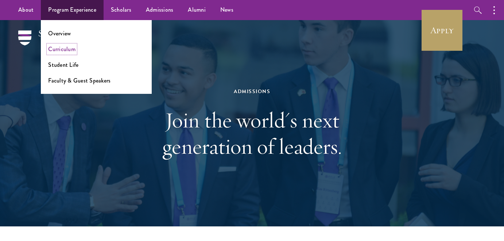
click at [69, 50] on link "Curriculum" at bounding box center [61, 49] width 27 height 8
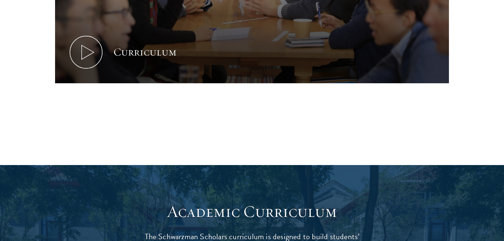
scroll to position [449, 0]
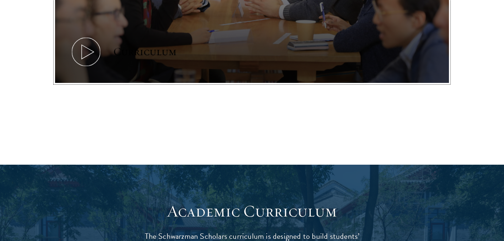
click at [96, 59] on icon at bounding box center [86, 51] width 33 height 33
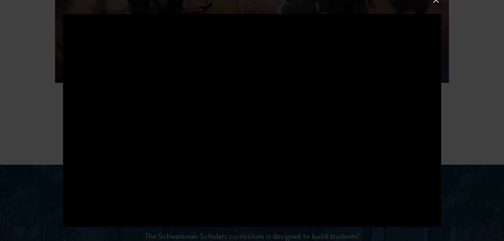
click at [500, 128] on div at bounding box center [252, 120] width 504 height 241
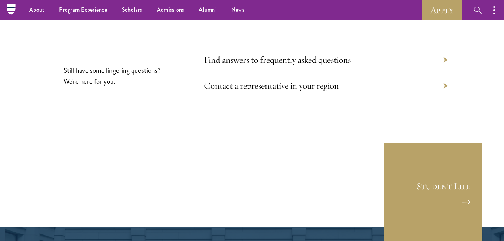
scroll to position [4054, 0]
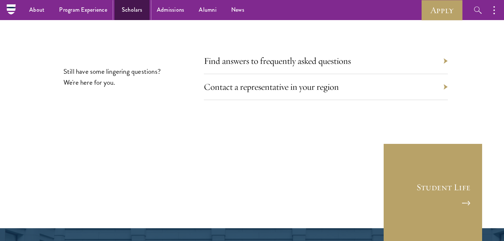
click at [123, 10] on link "Scholars" at bounding box center [132, 10] width 35 height 20
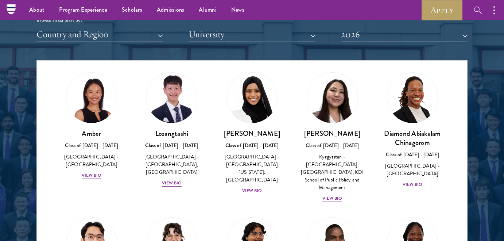
scroll to position [827, 0]
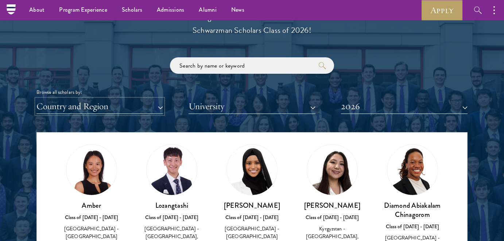
click at [88, 104] on button "Country and Region" at bounding box center [99, 106] width 127 height 15
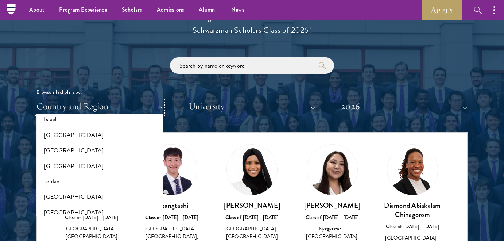
scroll to position [650, 0]
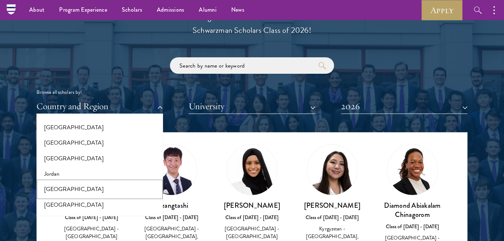
click at [80, 188] on button "[GEOGRAPHIC_DATA]" at bounding box center [100, 188] width 122 height 15
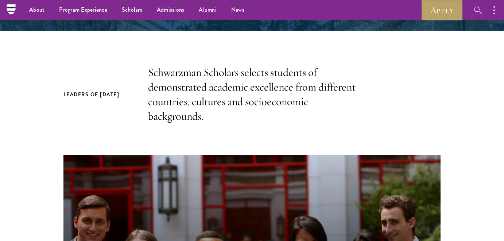
scroll to position [24, 0]
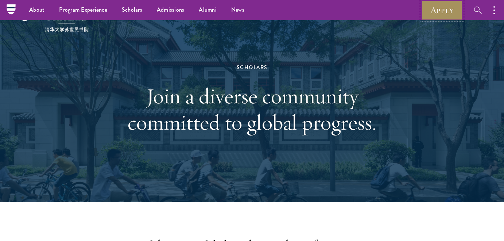
click at [445, 9] on link "Apply" at bounding box center [442, 10] width 41 height 20
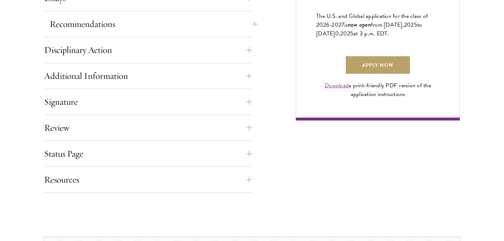
scroll to position [536, 0]
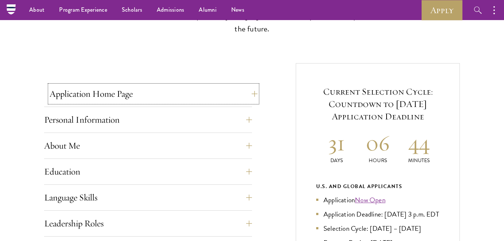
click at [103, 92] on button "Application Home Page" at bounding box center [154, 94] width 208 height 18
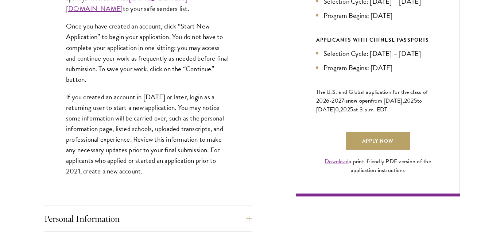
scroll to position [462, 0]
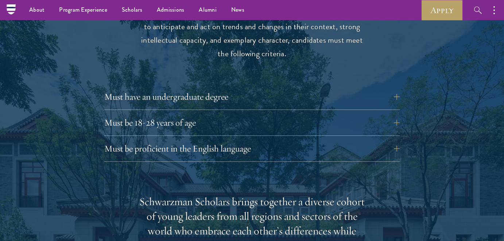
scroll to position [989, 0]
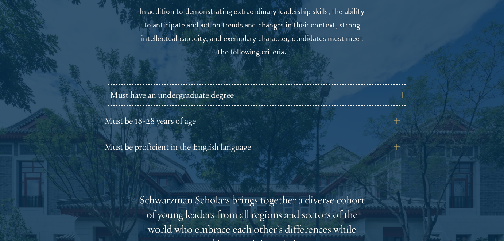
click at [169, 86] on button "Must have an undergraduate degree" at bounding box center [258, 95] width 296 height 18
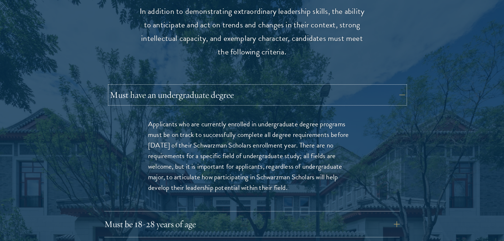
click at [169, 86] on button "Must have an undergraduate degree" at bounding box center [258, 95] width 296 height 18
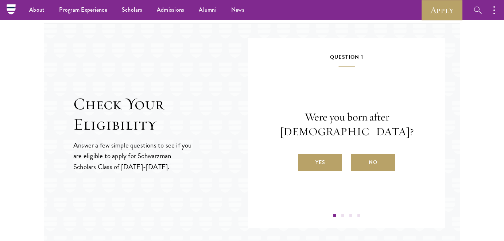
scroll to position [748, 0]
click at [321, 159] on label "Yes" at bounding box center [320, 163] width 44 height 18
click at [305, 159] on input "Yes" at bounding box center [301, 158] width 7 height 7
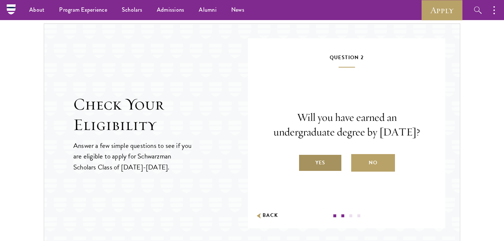
click at [325, 170] on label "Yes" at bounding box center [320, 163] width 44 height 18
click at [305, 161] on input "Yes" at bounding box center [301, 158] width 7 height 7
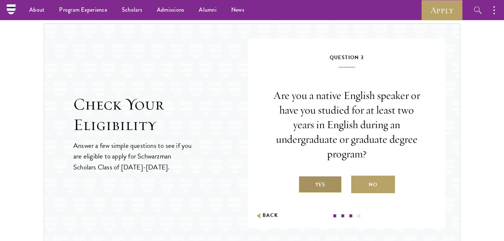
click at [324, 183] on label "Yes" at bounding box center [320, 184] width 44 height 18
click at [305, 183] on input "Yes" at bounding box center [301, 180] width 7 height 7
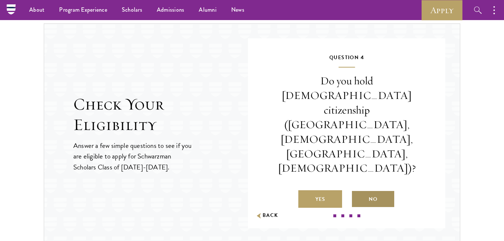
click at [365, 190] on label "No" at bounding box center [373, 199] width 44 height 18
click at [358, 191] on input "No" at bounding box center [354, 194] width 7 height 7
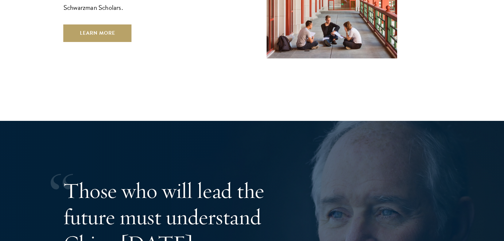
scroll to position [1307, 0]
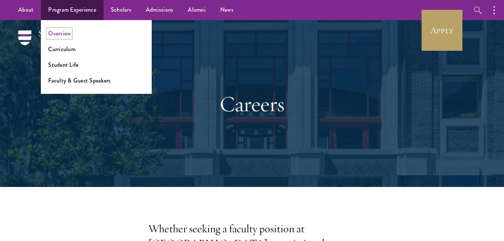
click at [59, 33] on link "Overview" at bounding box center [59, 33] width 23 height 8
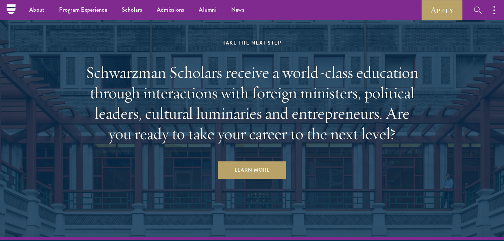
scroll to position [3630, 0]
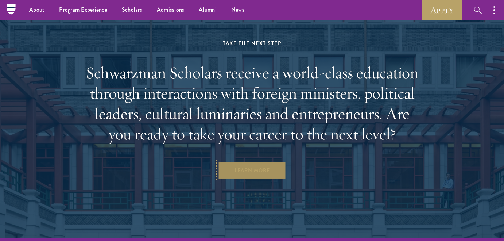
click at [252, 162] on link "Learn More" at bounding box center [252, 171] width 68 height 18
